Goal: Navigation & Orientation: Find specific page/section

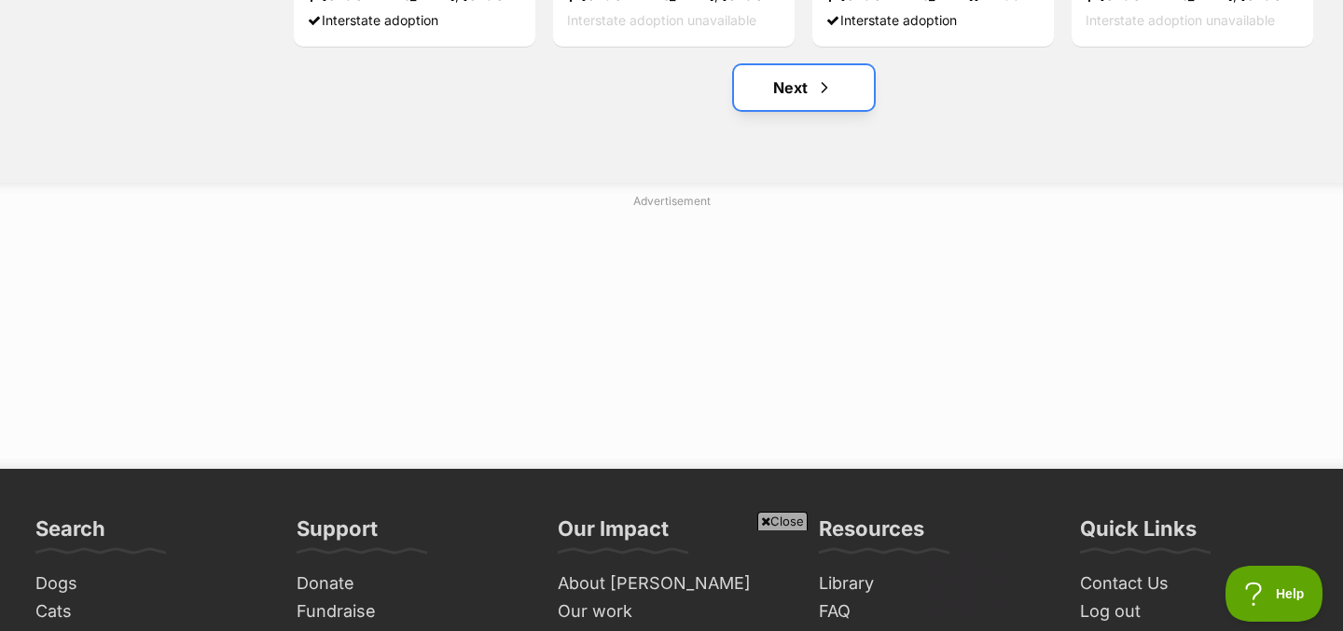
click at [839, 98] on link "Next" at bounding box center [804, 87] width 140 height 45
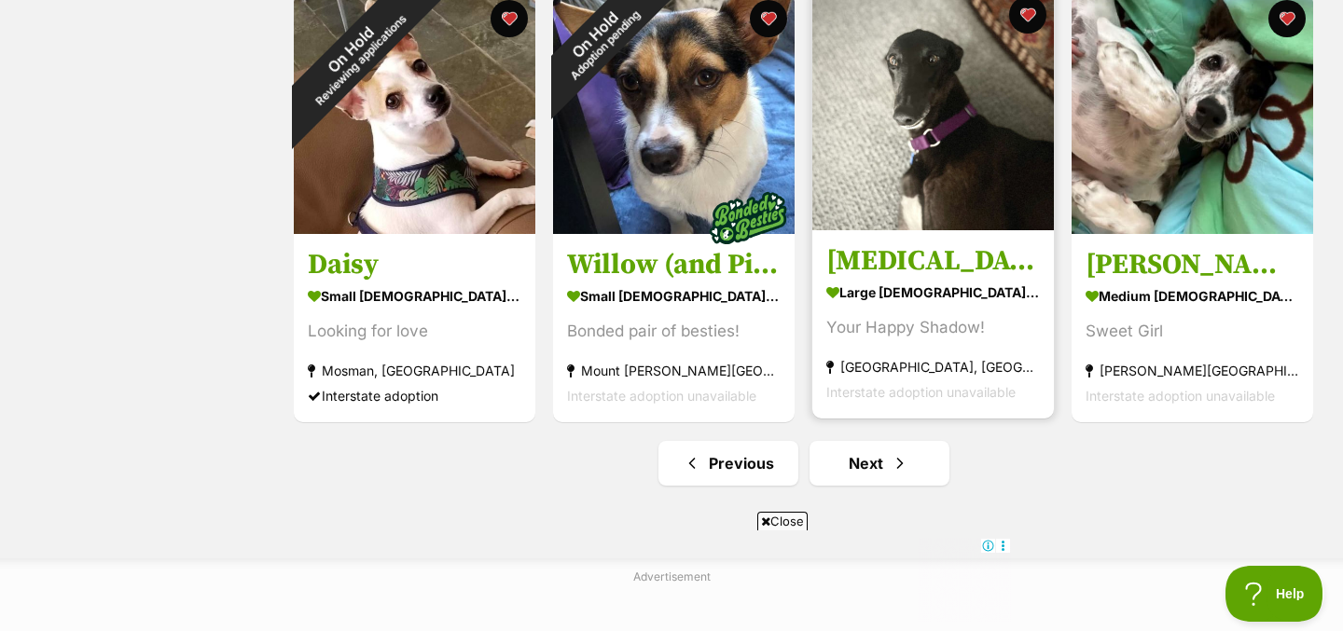
scroll to position [2516, 0]
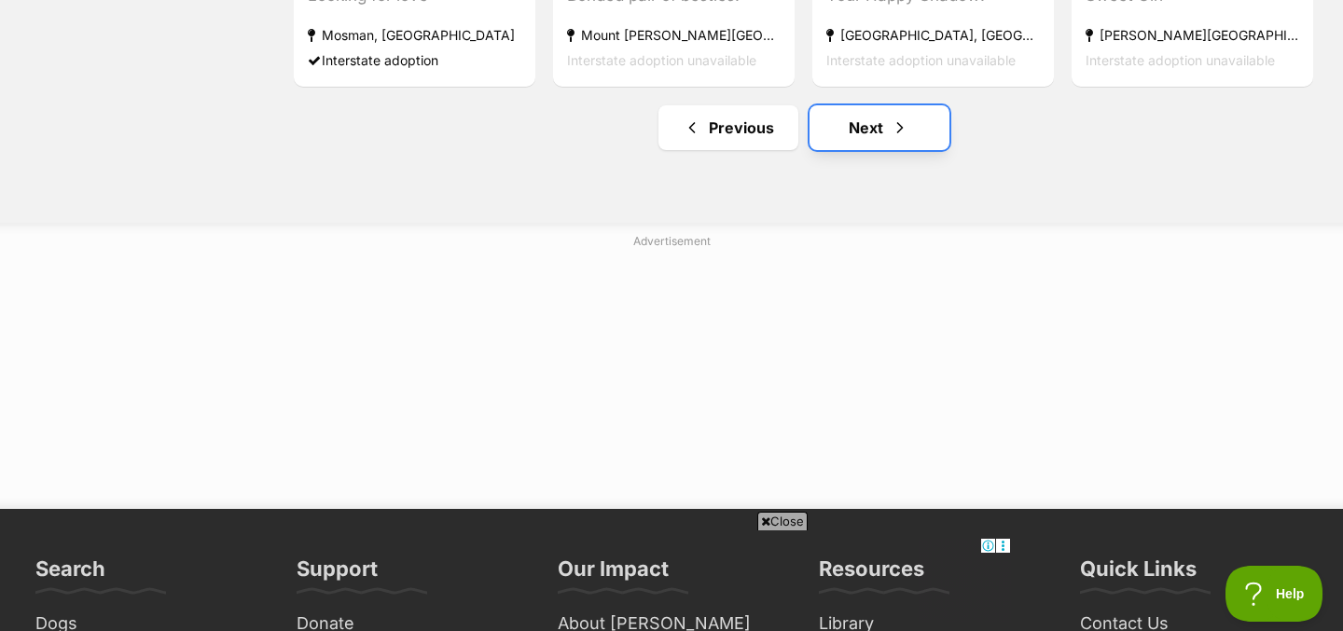
click at [901, 129] on span "Next page" at bounding box center [899, 128] width 19 height 22
